Goal: Task Accomplishment & Management: Manage account settings

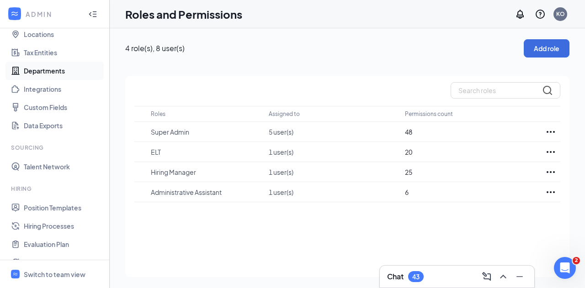
scroll to position [48, 0]
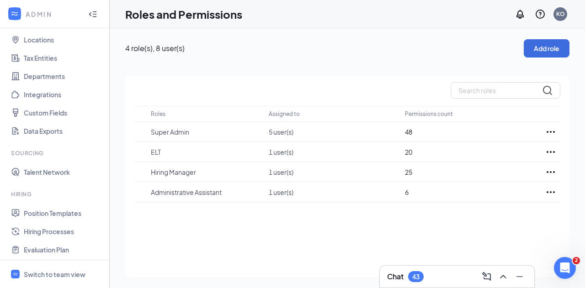
drag, startPoint x: 3, startPoint y: 0, endPoint x: 81, endPoint y: 27, distance: 82.6
click at [81, 27] on div "ADMIN" at bounding box center [54, 14] width 109 height 28
click at [16, 17] on icon "WorkstreamLogo" at bounding box center [14, 13] width 9 height 9
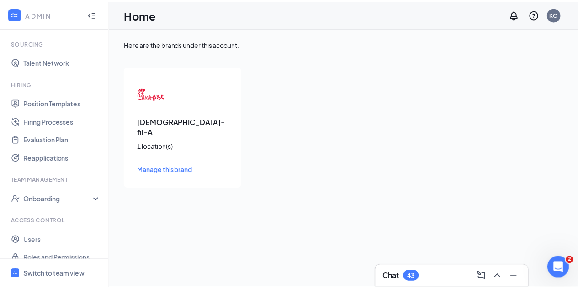
scroll to position [169, 0]
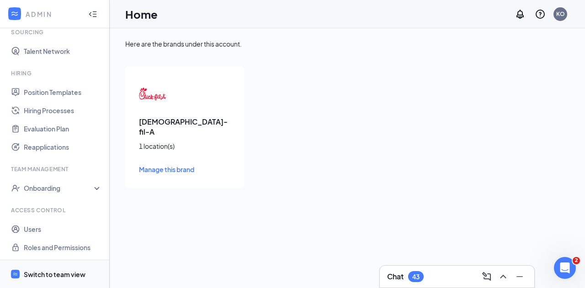
click at [70, 273] on div "Switch to team view" at bounding box center [55, 274] width 62 height 9
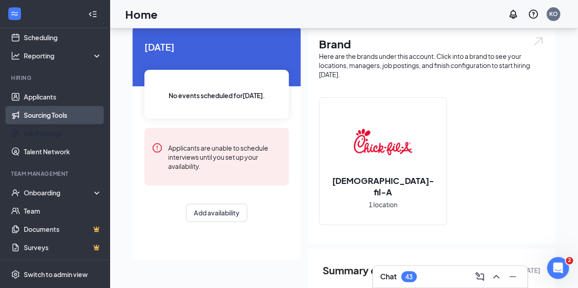
scroll to position [46, 0]
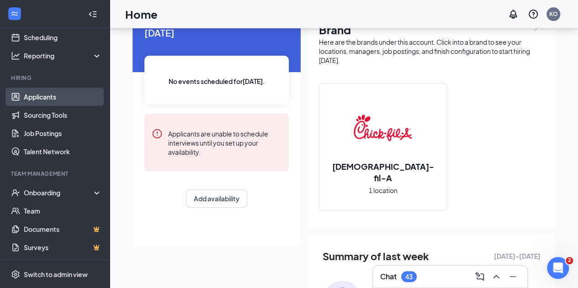
click at [46, 99] on link "Applicants" at bounding box center [63, 97] width 78 height 18
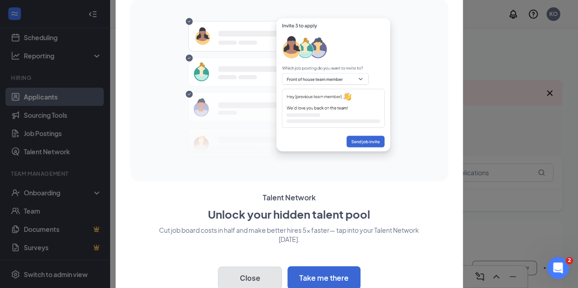
click at [248, 279] on button "Close" at bounding box center [250, 278] width 64 height 23
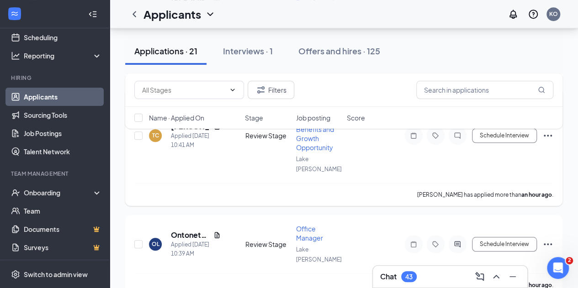
scroll to position [274, 0]
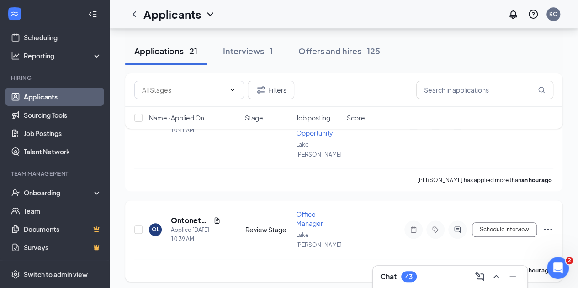
click at [313, 210] on span "Office Manager" at bounding box center [309, 218] width 27 height 17
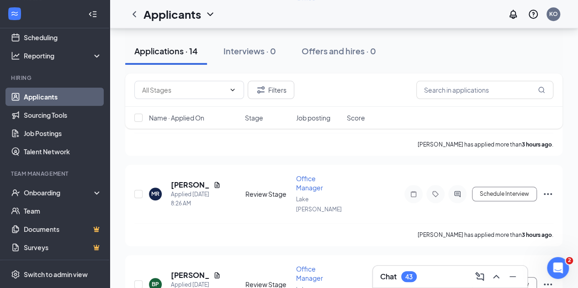
scroll to position [46, 0]
